Goal: Information Seeking & Learning: Learn about a topic

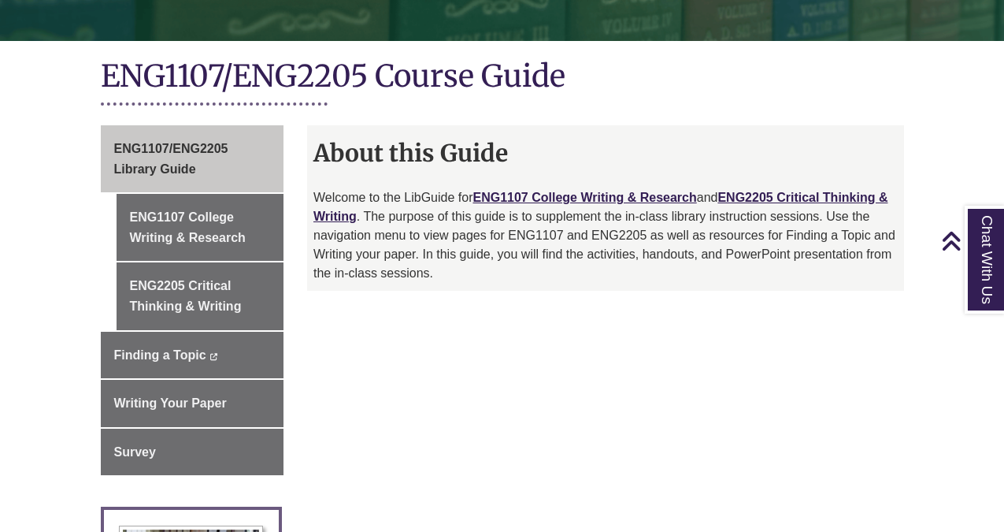
scroll to position [338, 0]
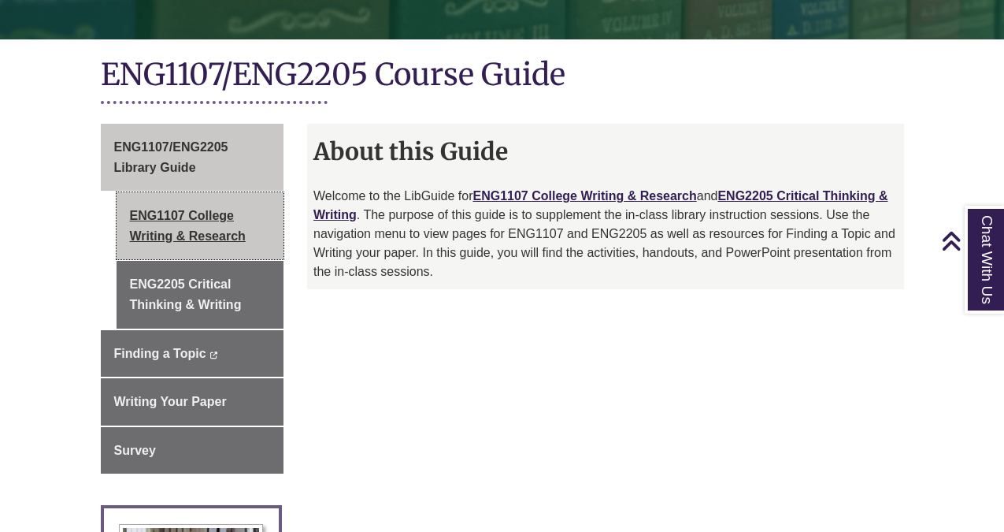
click at [185, 192] on link "ENG1107 College Writing & Research" at bounding box center [201, 225] width 168 height 67
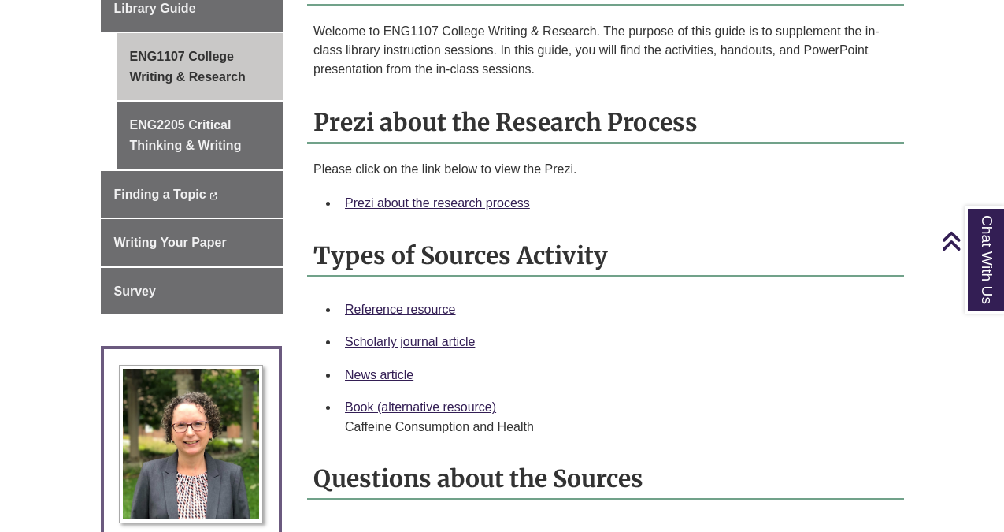
scroll to position [494, 0]
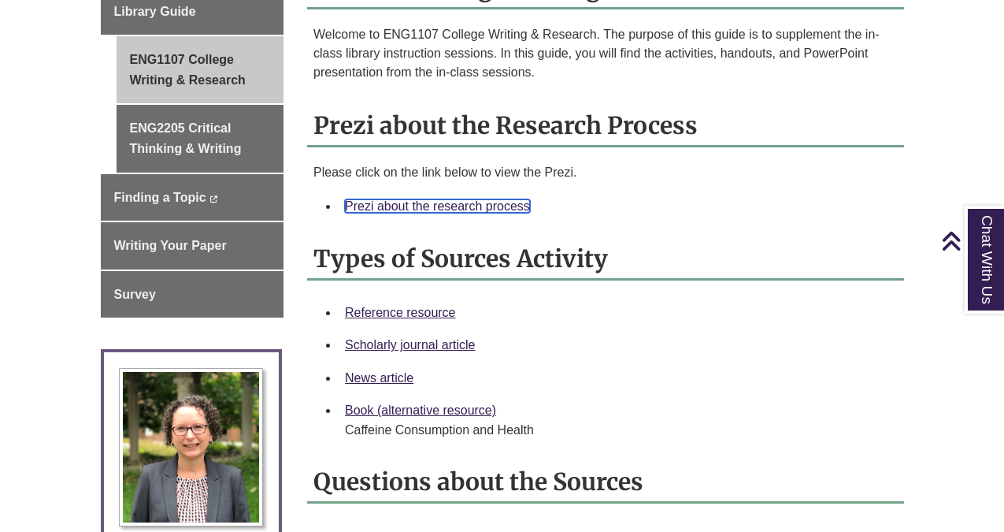
click at [413, 199] on link "Prezi about the research process" at bounding box center [437, 205] width 185 height 13
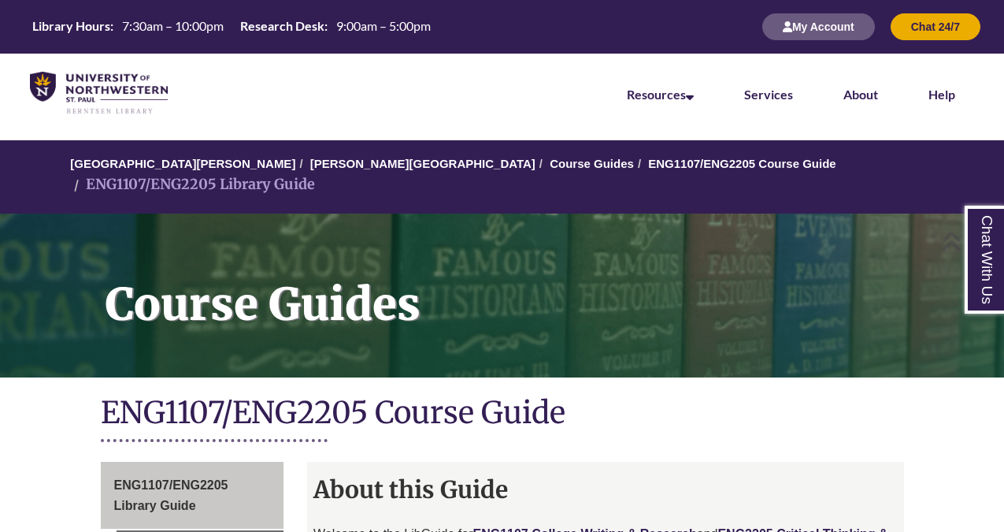
scroll to position [338, 0]
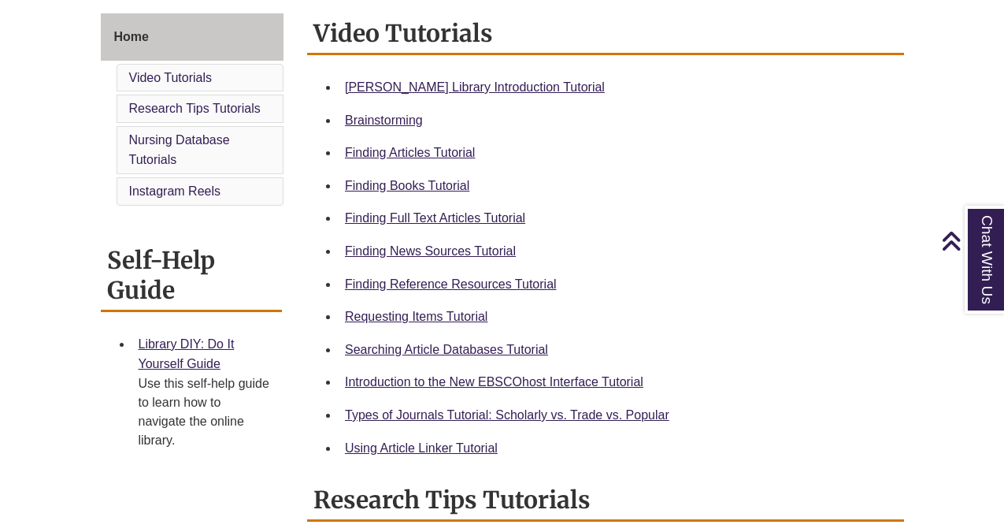
scroll to position [444, 0]
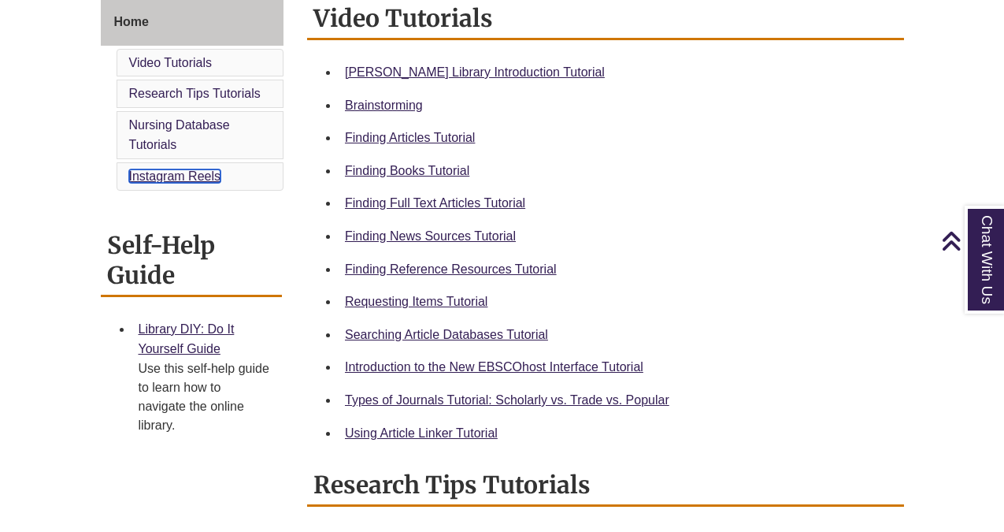
click at [173, 176] on link "Instagram Reels" at bounding box center [175, 175] width 92 height 13
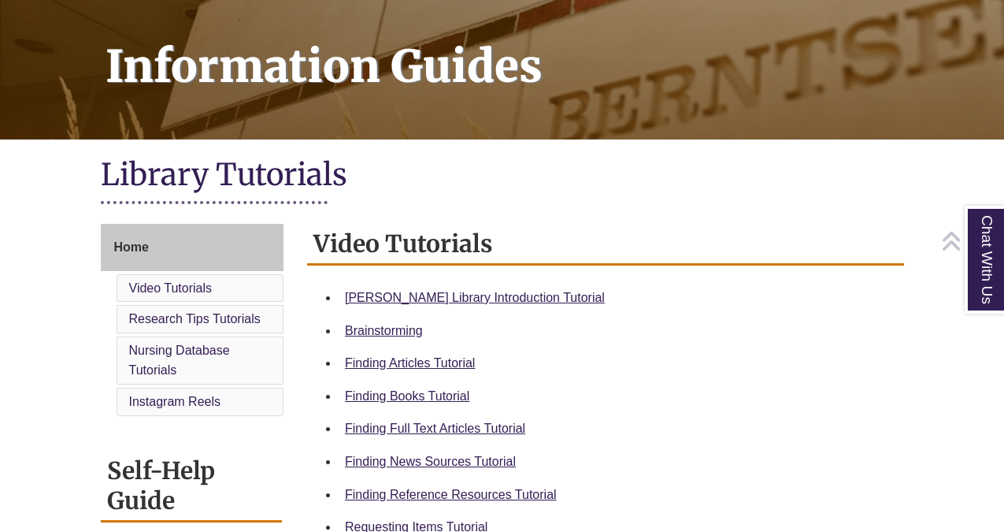
scroll to position [221, 0]
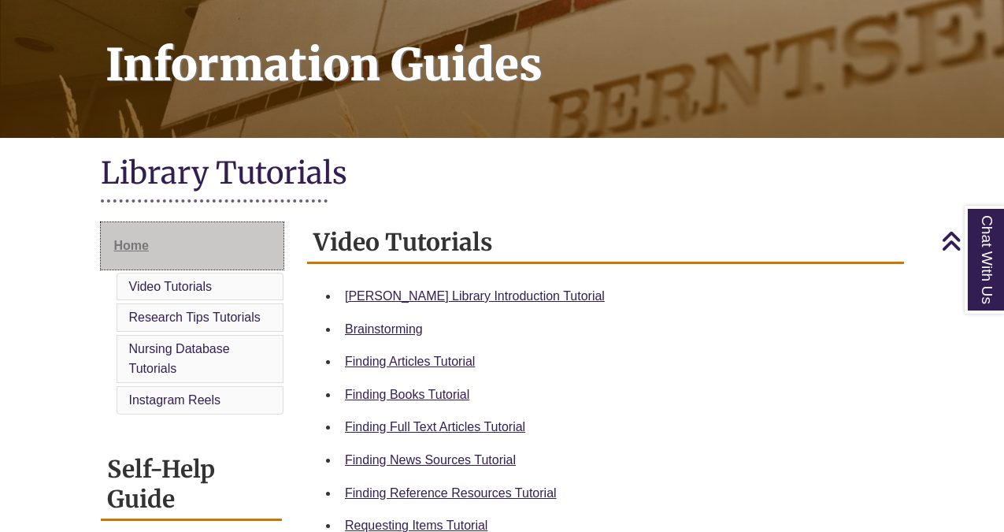
click at [138, 246] on span "Home" at bounding box center [131, 245] width 35 height 13
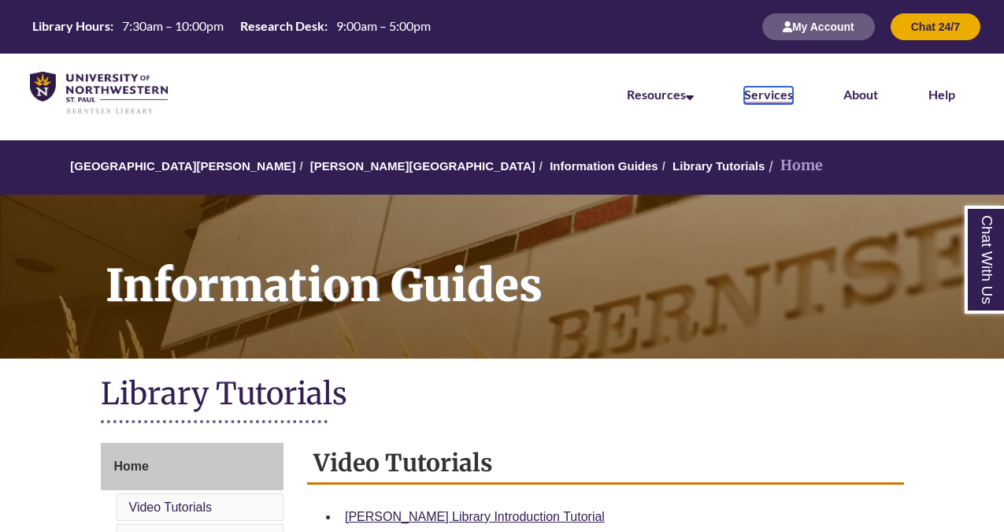
click at [768, 97] on link "Services" at bounding box center [768, 95] width 49 height 17
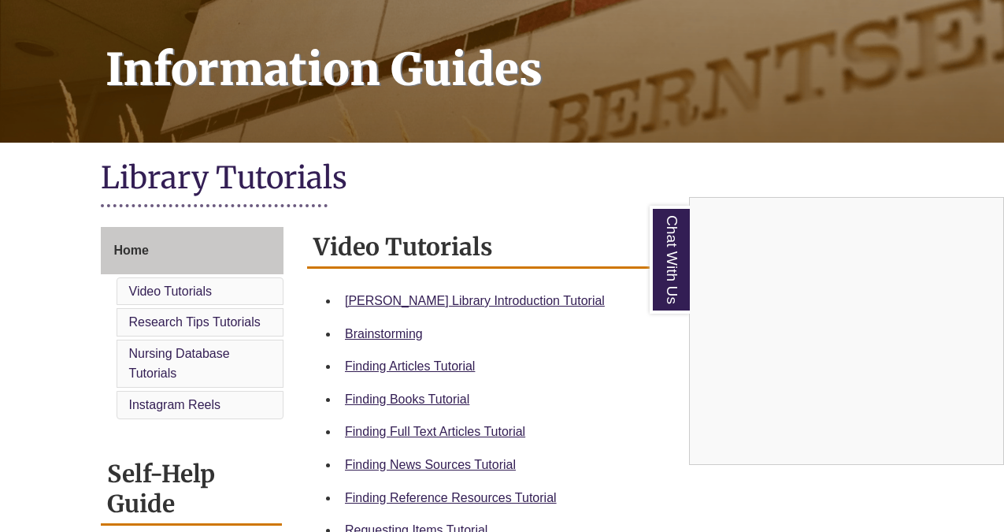
scroll to position [250, 0]
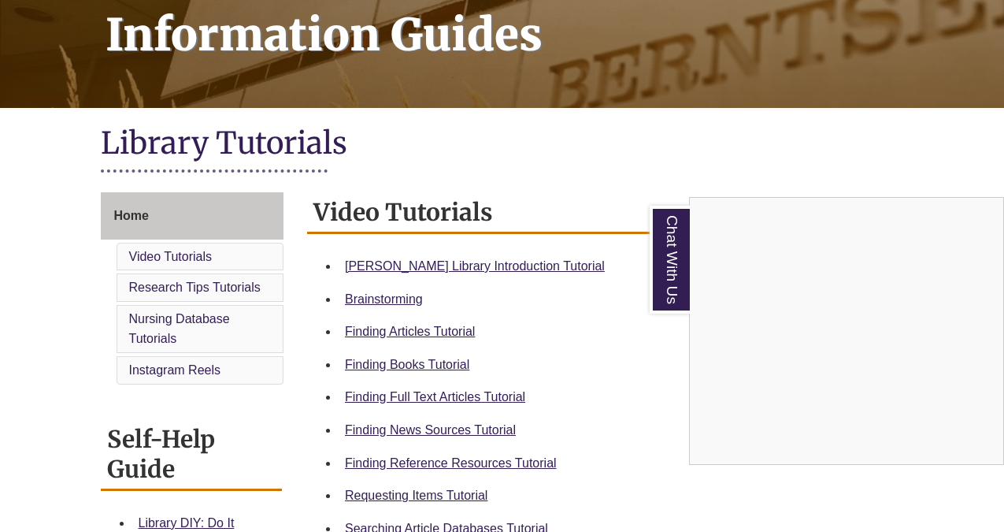
click at [813, 147] on h1 "Library Tutorials" at bounding box center [502, 145] width 803 height 42
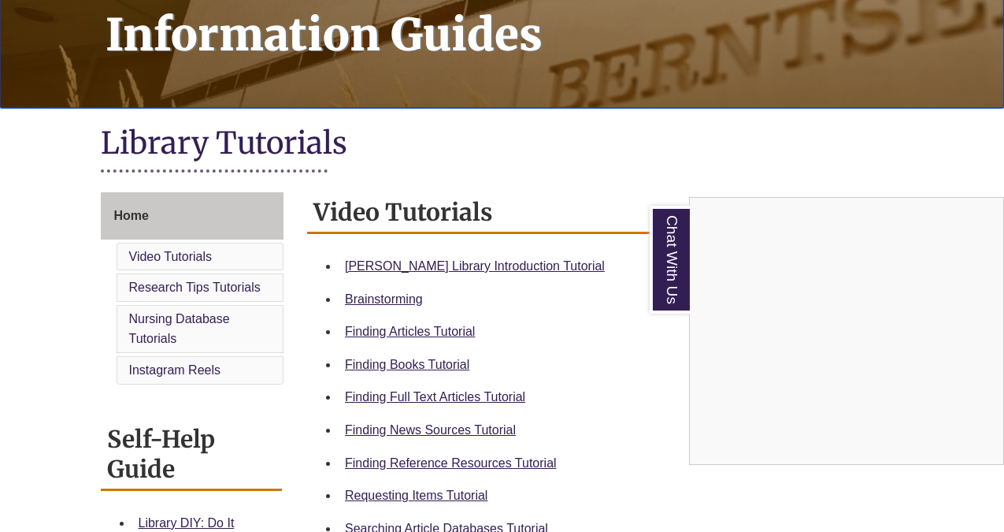
click at [493, 98] on div "Information Guides" at bounding box center [502, 26] width 1004 height 164
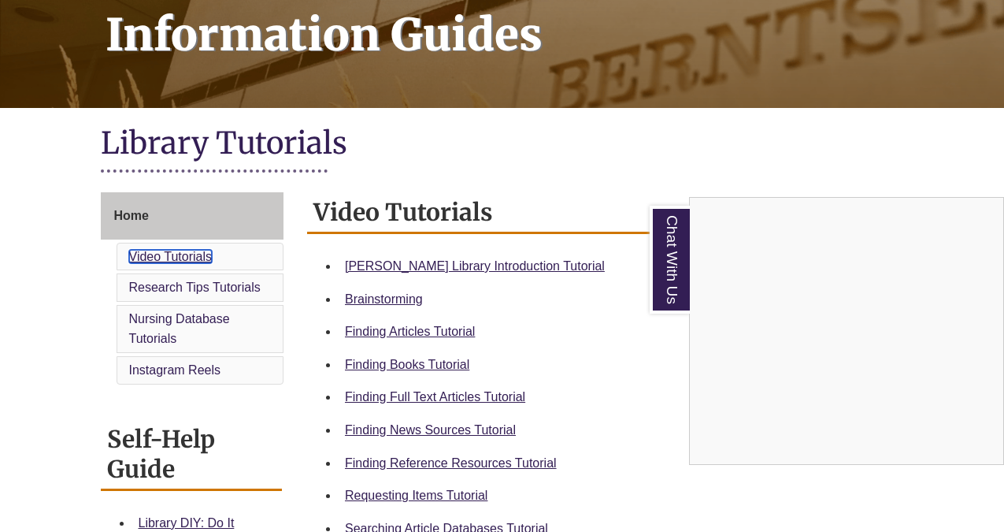
click at [157, 255] on link "Video Tutorials" at bounding box center [170, 256] width 83 height 13
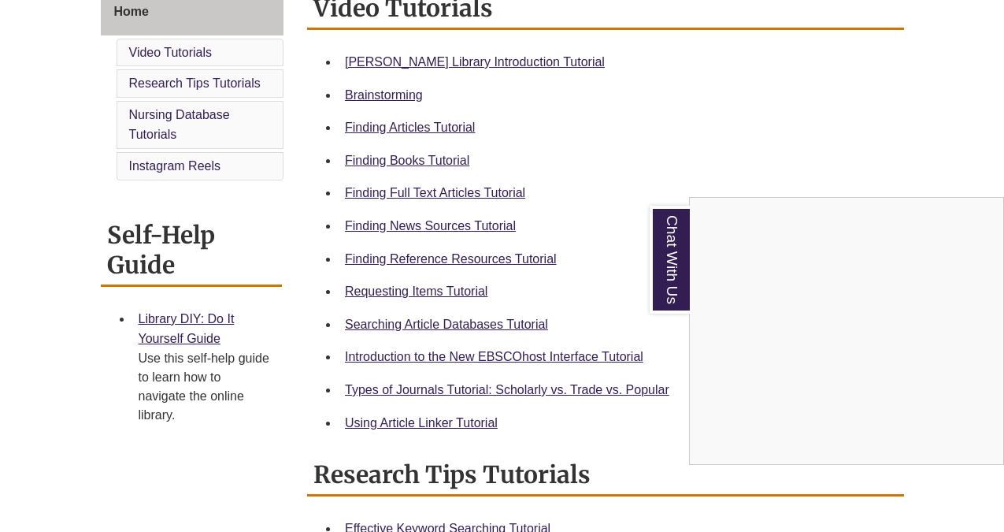
scroll to position [458, 0]
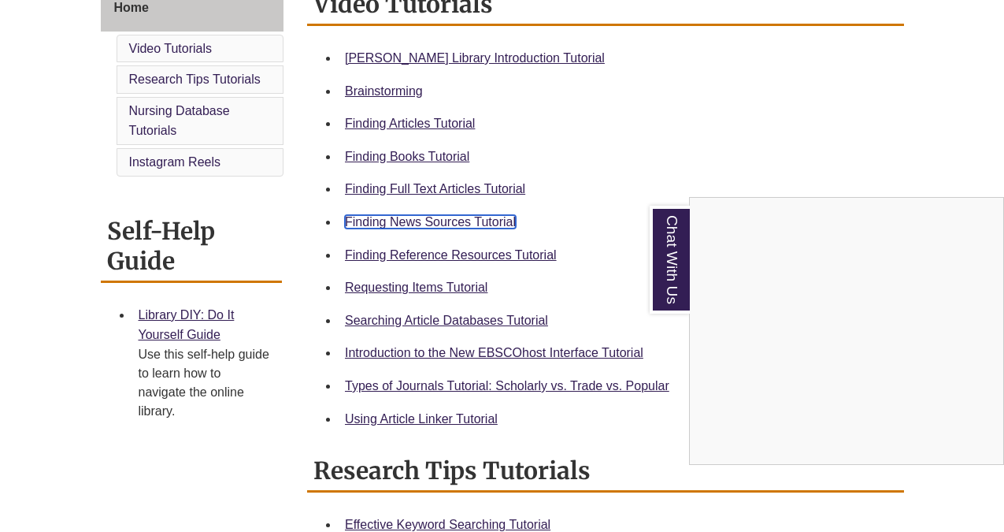
click at [393, 218] on link "Finding News Sources Tutorial" at bounding box center [430, 221] width 171 height 13
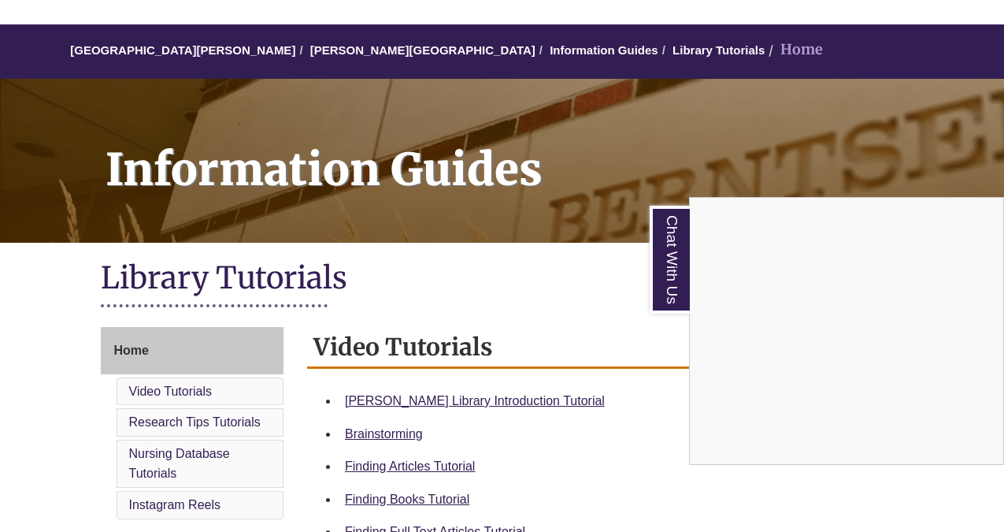
scroll to position [0, 0]
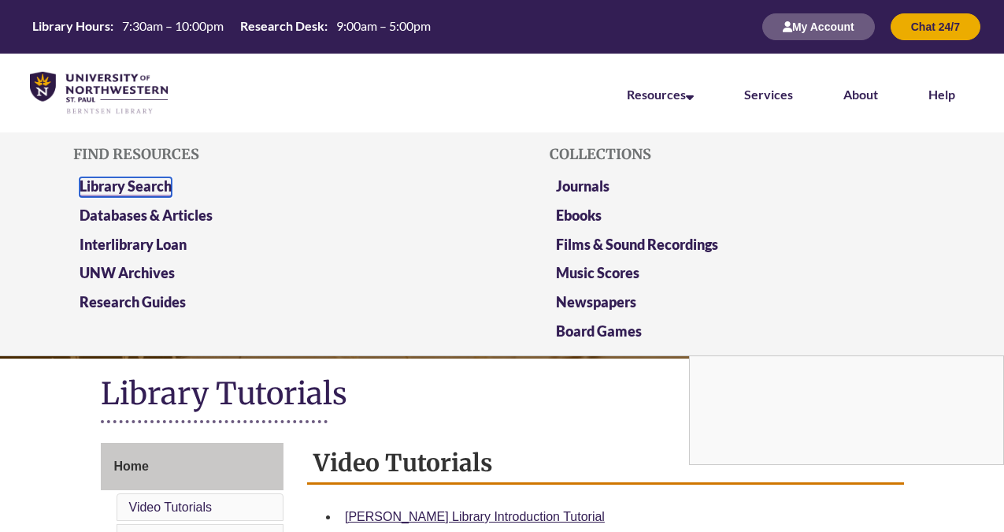
click at [148, 187] on link "Library Search" at bounding box center [126, 187] width 92 height 20
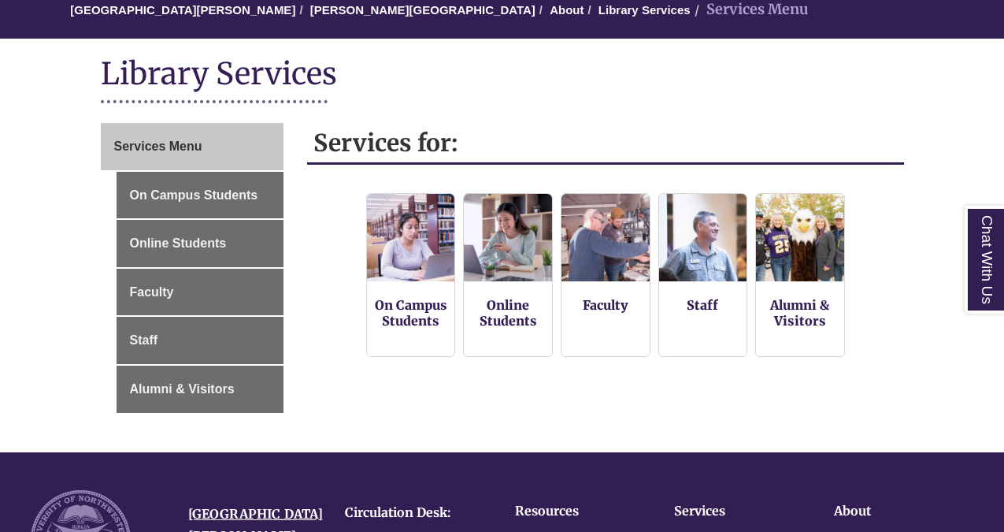
scroll to position [158, 0]
